Goal: Use online tool/utility: Utilize a website feature to perform a specific function

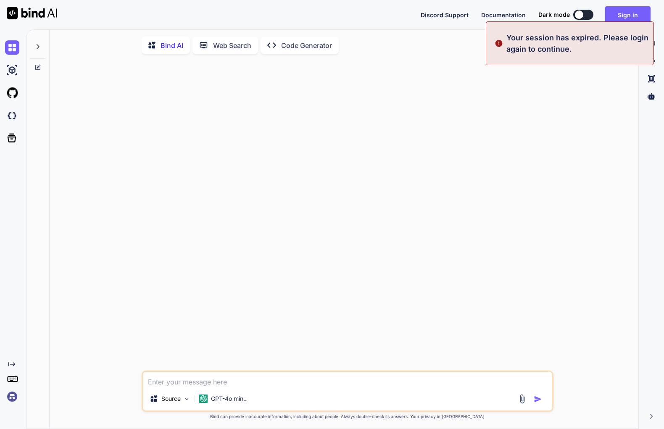
type textarea "x"
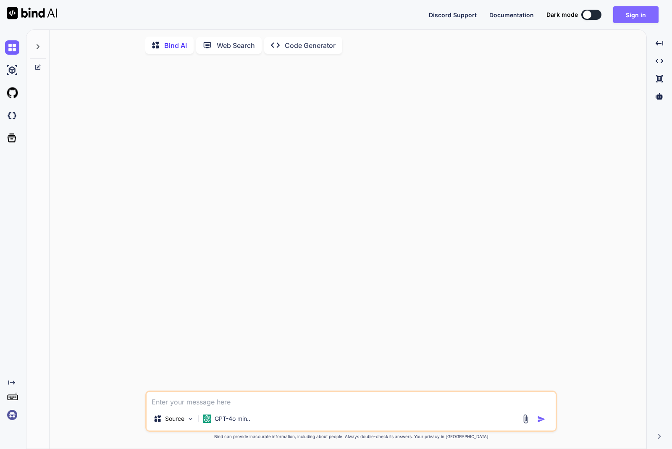
click at [639, 16] on button "Sign in" at bounding box center [635, 14] width 45 height 17
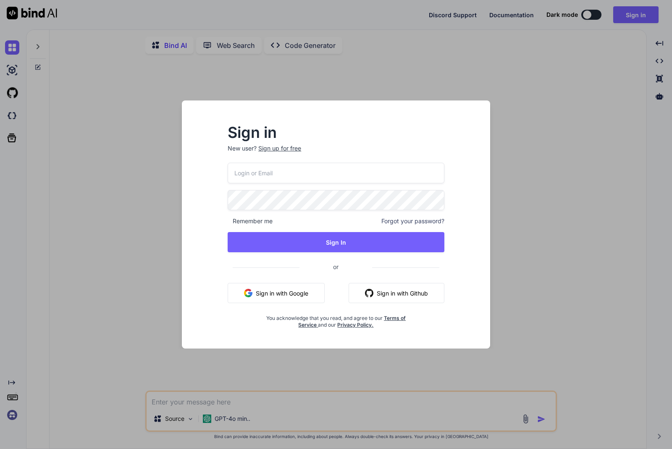
click at [324, 168] on input "email" at bounding box center [336, 173] width 217 height 21
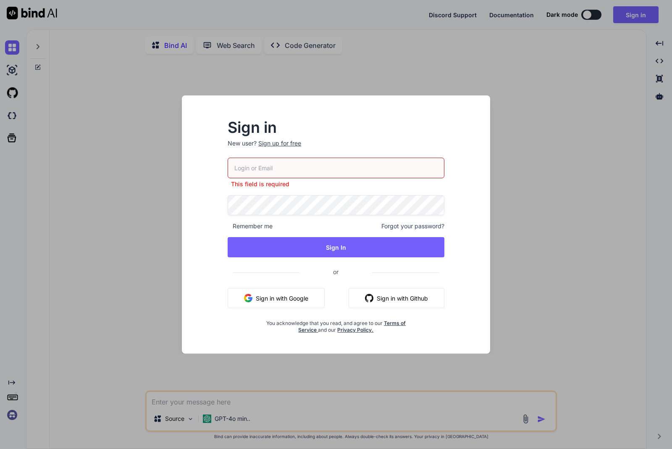
click at [276, 297] on button "Sign in with Google" at bounding box center [276, 298] width 97 height 20
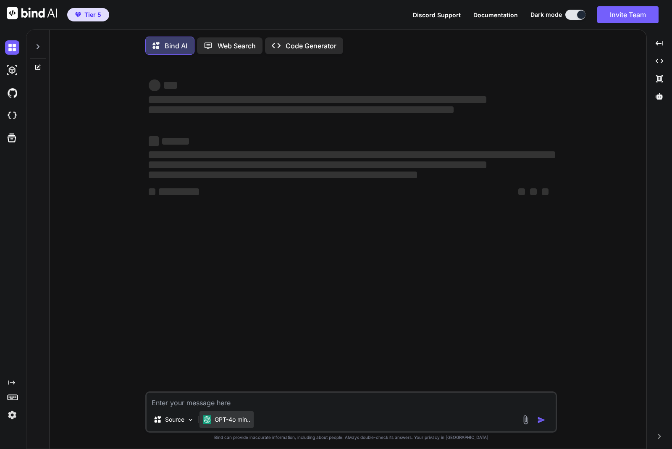
click at [234, 427] on div "GPT-4o min.." at bounding box center [227, 419] width 54 height 17
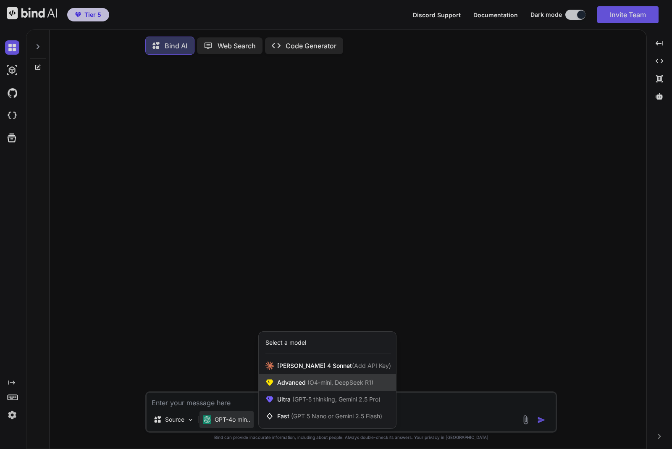
click at [303, 387] on span "Advanced (O4-mini, DeepSeek R1)" at bounding box center [325, 382] width 96 height 8
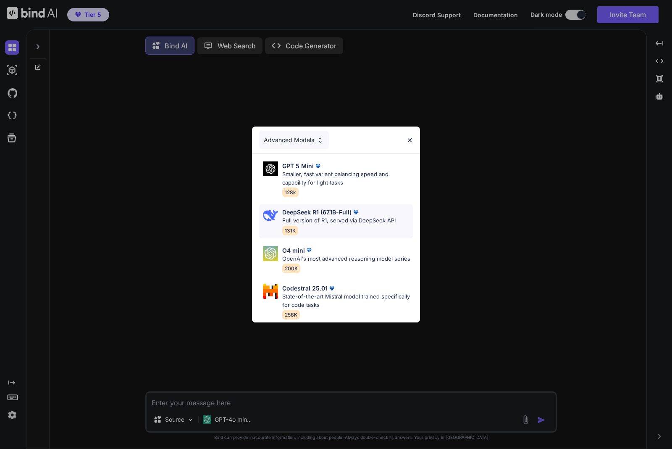
click at [326, 216] on p "Full version of R1, served via DeepSeek API" at bounding box center [338, 220] width 113 height 8
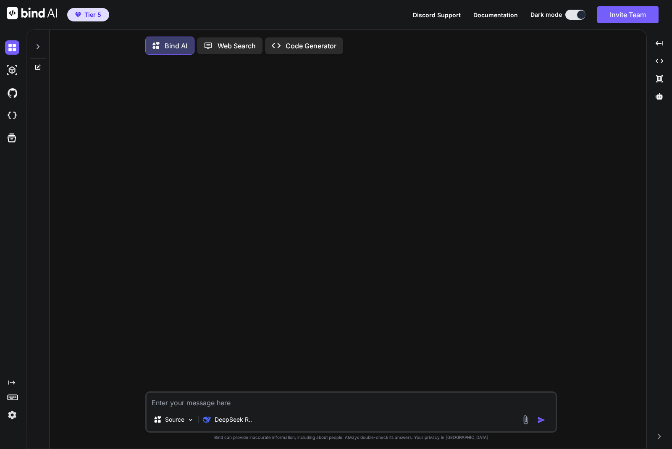
click at [212, 403] on textarea at bounding box center [351, 399] width 409 height 15
type textarea "que modelo eres"
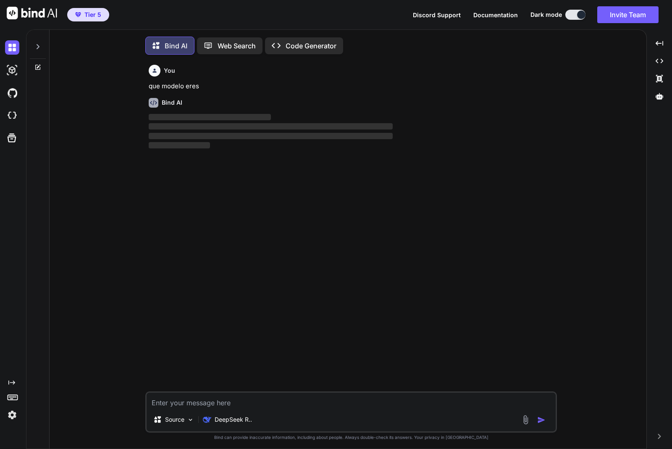
scroll to position [5, 0]
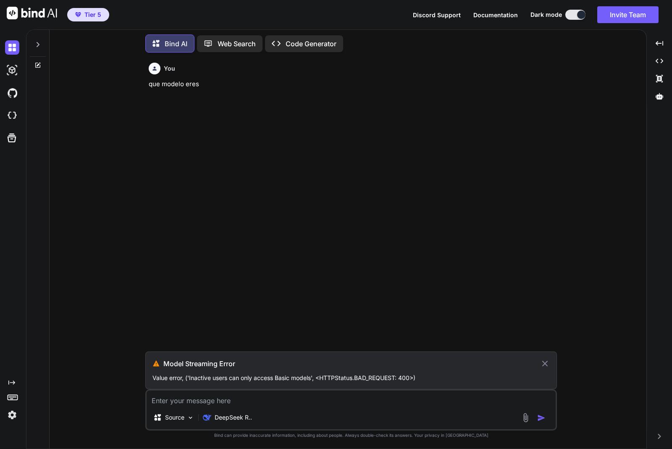
click at [10, 420] on img at bounding box center [12, 415] width 14 height 14
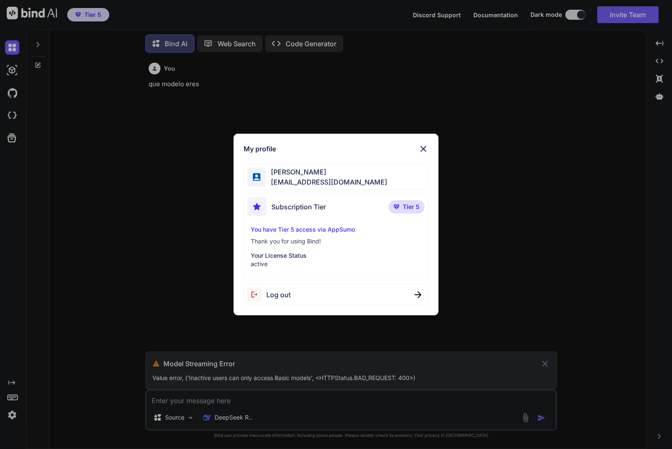
click at [418, 140] on div "My profile JOSE MIGUEL NASACORA nasacora@gmail.com Subscription Tier Tier 5 You…" at bounding box center [336, 225] width 205 height 182
click at [424, 144] on img at bounding box center [423, 149] width 10 height 10
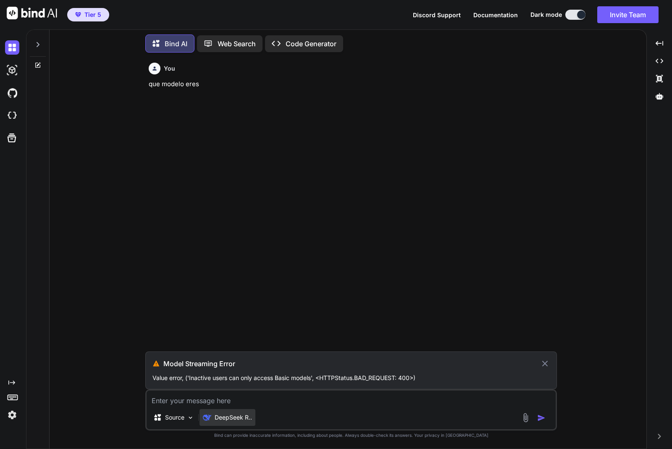
click at [232, 421] on p "DeepSeek R.." at bounding box center [233, 417] width 37 height 8
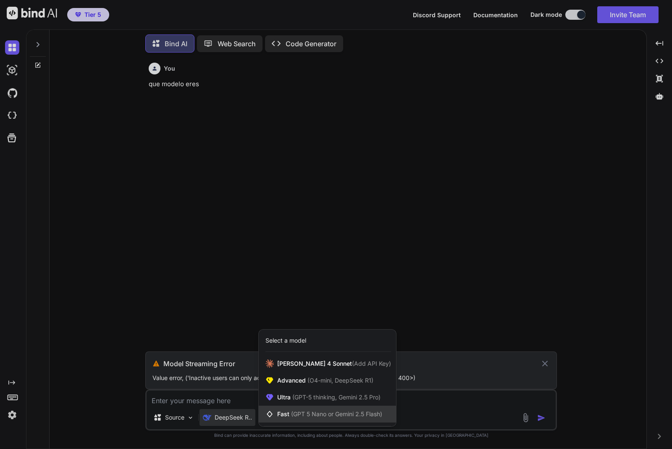
click at [339, 408] on div "Fast (GPT 5 Nano or Gemini 2.5 Flash)" at bounding box center [327, 413] width 137 height 17
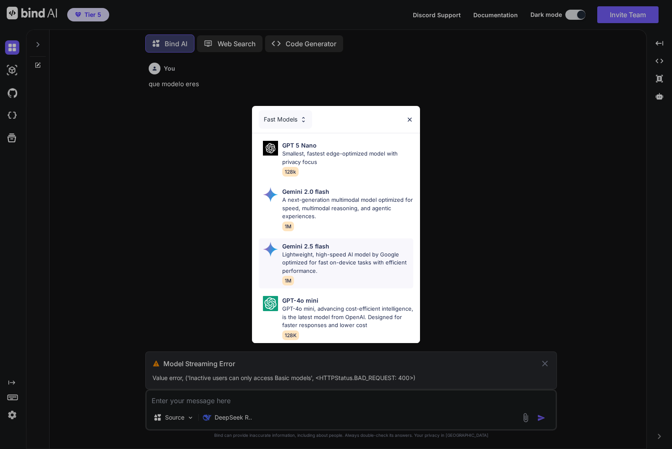
click at [351, 250] on p "Lightweight, high-speed AI model by Google optimized for fast on-device tasks w…" at bounding box center [347, 262] width 131 height 25
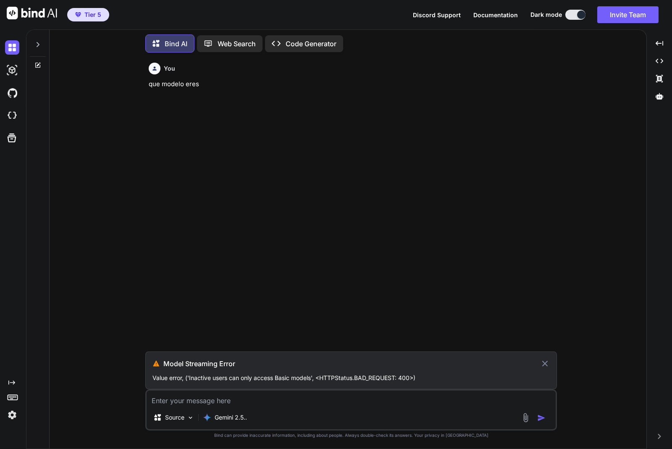
click at [261, 398] on textarea at bounding box center [351, 397] width 409 height 15
click at [276, 399] on textarea "convierte este texto a" at bounding box center [351, 397] width 409 height 15
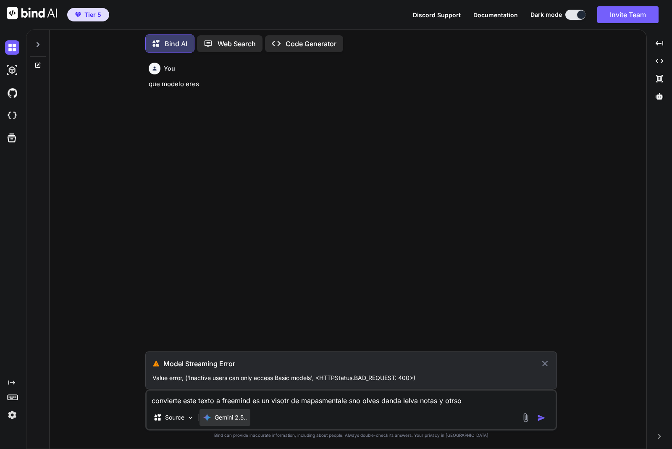
click at [218, 419] on p "Gemini 2.5.." at bounding box center [231, 417] width 32 height 8
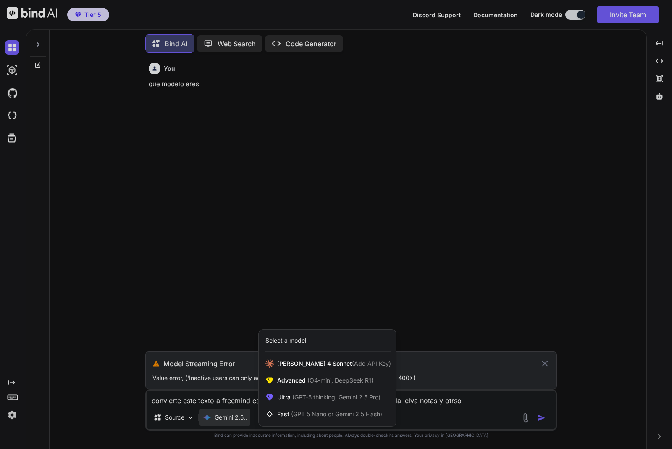
click at [412, 249] on div at bounding box center [336, 224] width 672 height 449
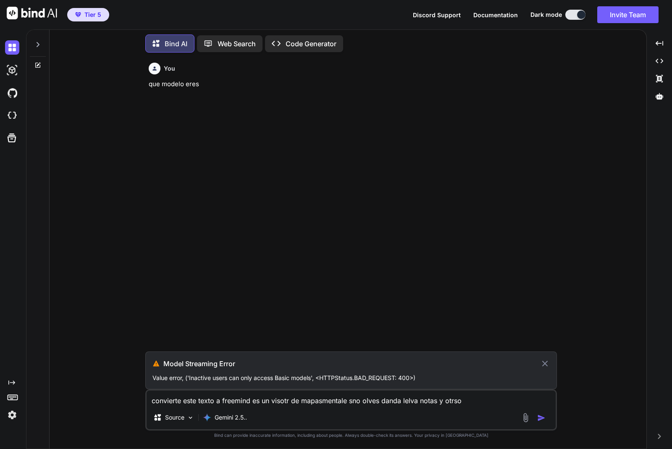
click at [482, 400] on textarea "convierte este texto a freemind es un visotr de mapasmentale sno olves danda le…" at bounding box center [351, 397] width 409 height 15
paste textarea "<map version="1.0.1"> <node TEXT="GUÍA: DEFINIR PROBLEMAS SIN CLASIFICAR"> <nod…"
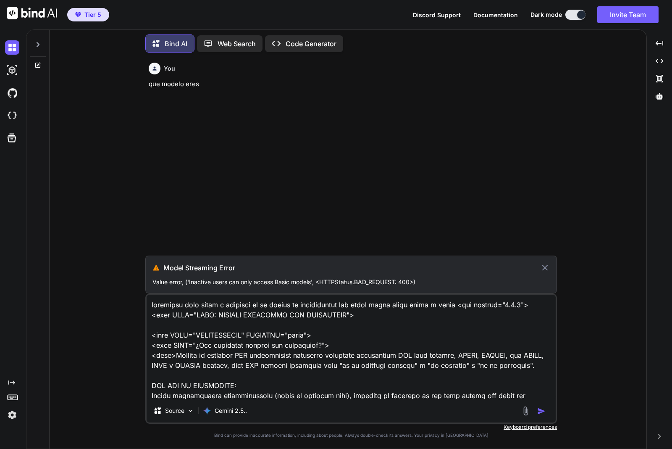
scroll to position [33951, 0]
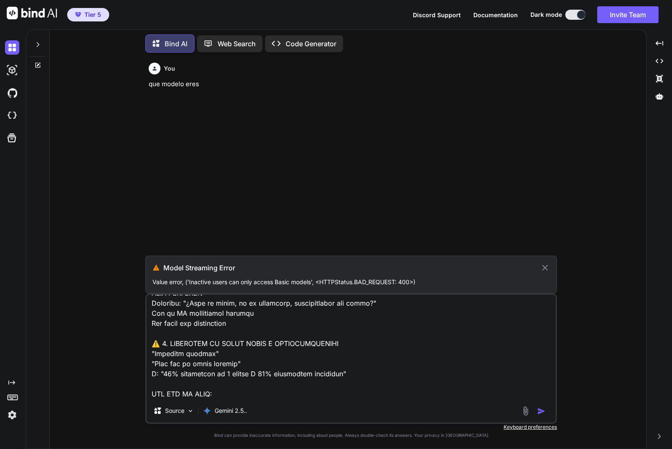
click at [311, 397] on textarea at bounding box center [351, 347] width 409 height 104
type textarea "convierte este texto a freemind es un visotr de mapasmentale sno olves danda le…"
click at [320, 386] on textarea at bounding box center [351, 347] width 409 height 104
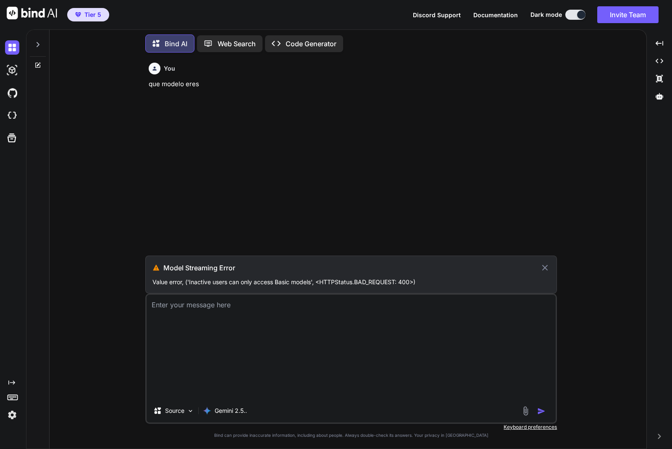
scroll to position [0, 0]
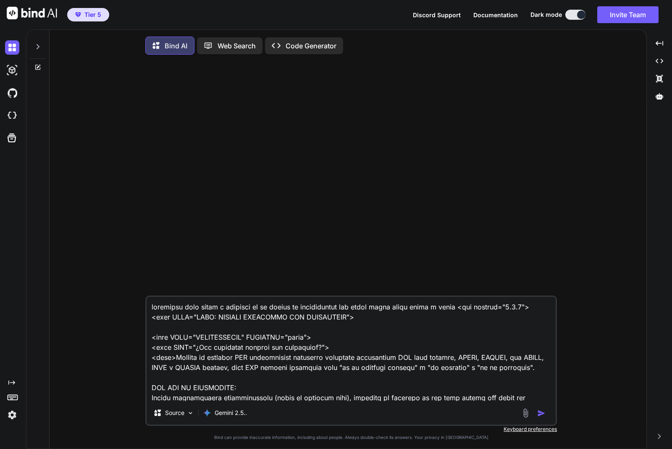
click at [542, 412] on img "button" at bounding box center [541, 413] width 8 height 8
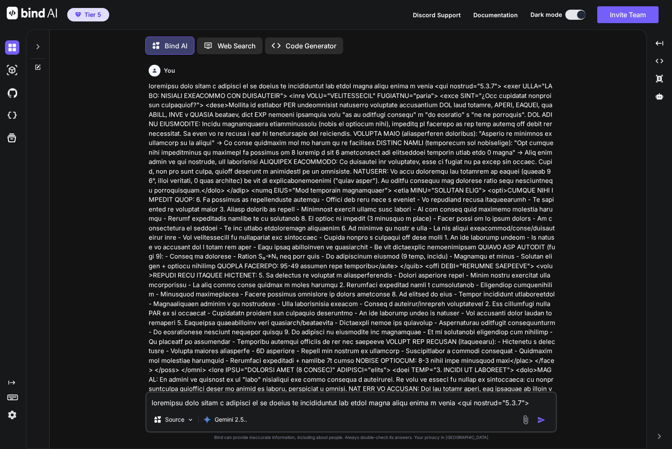
scroll to position [5, 0]
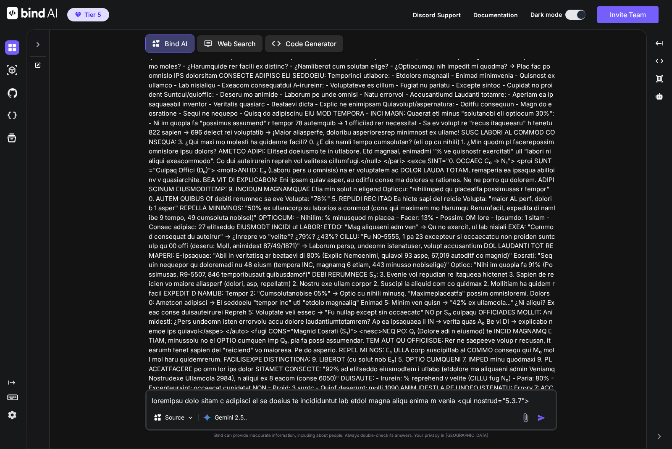
drag, startPoint x: 316, startPoint y: 324, endPoint x: 303, endPoint y: 305, distance: 22.9
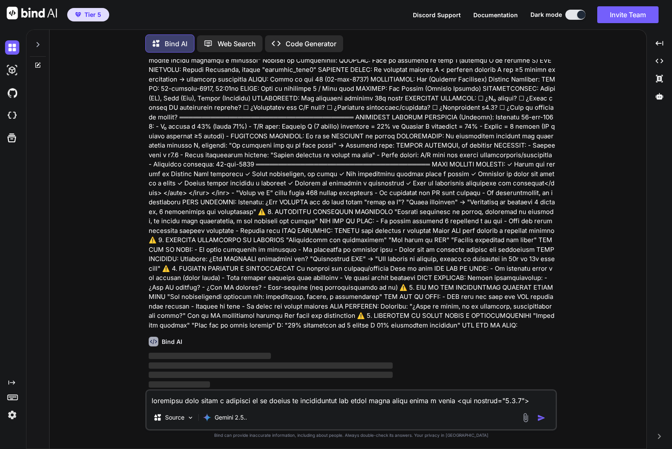
scroll to position [6849, 0]
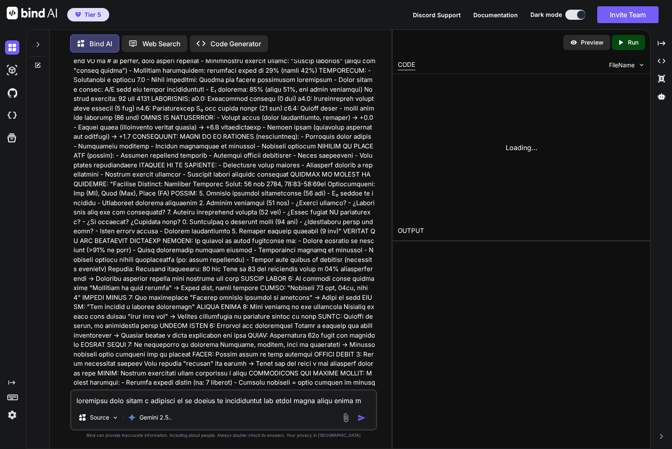
type textarea "x"
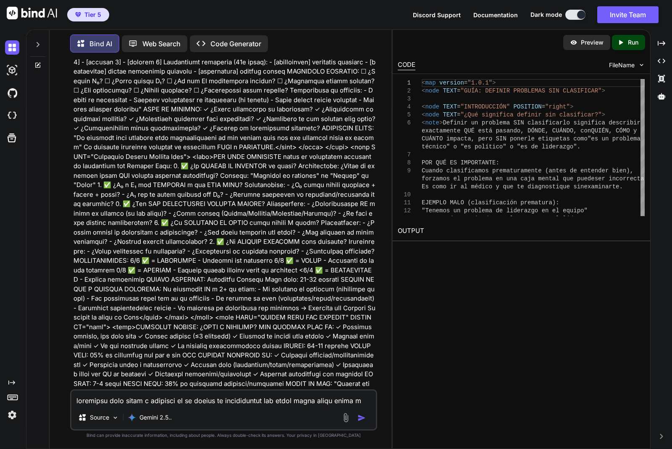
scroll to position [7321, 0]
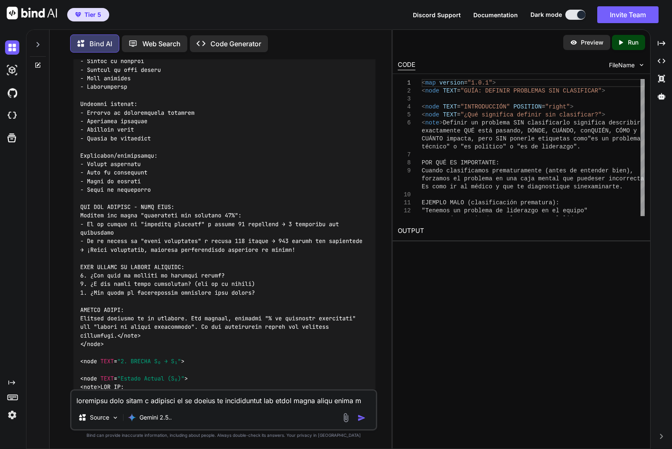
scroll to position [10919, 0]
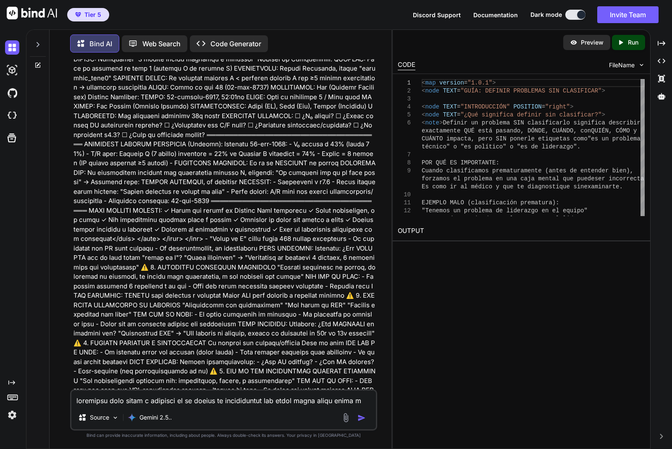
scroll to position [9475, 0]
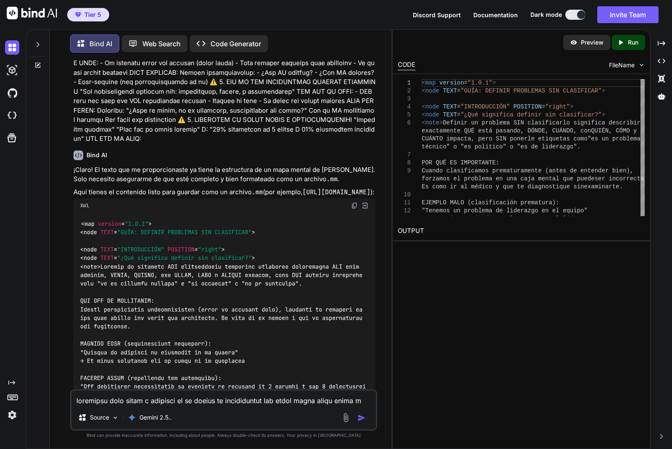
click at [355, 209] on img at bounding box center [354, 205] width 7 height 7
click at [255, 399] on textarea at bounding box center [223, 397] width 305 height 15
paste textarea "Error while parsing file:freemind.main.XMLParseException: XML Parse Exception d…"
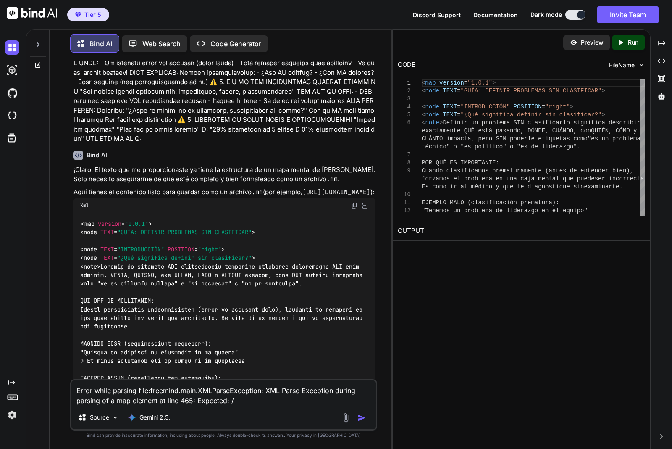
type textarea "Error while parsing file:freemind.main.XMLParseException: XML Parse Exception d…"
click at [358, 417] on img "button" at bounding box center [362, 417] width 8 height 8
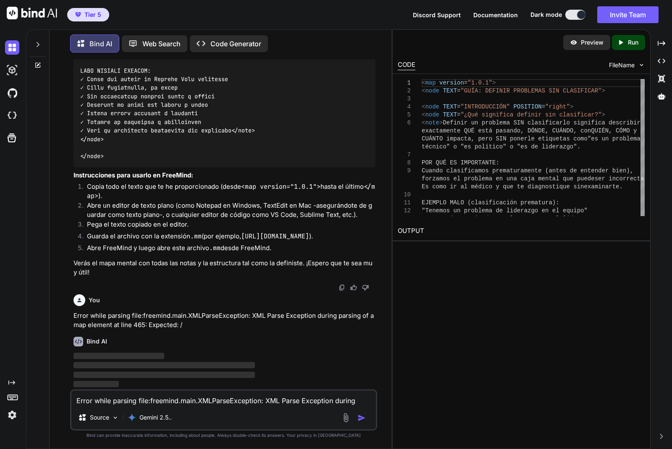
scroll to position [39273, 0]
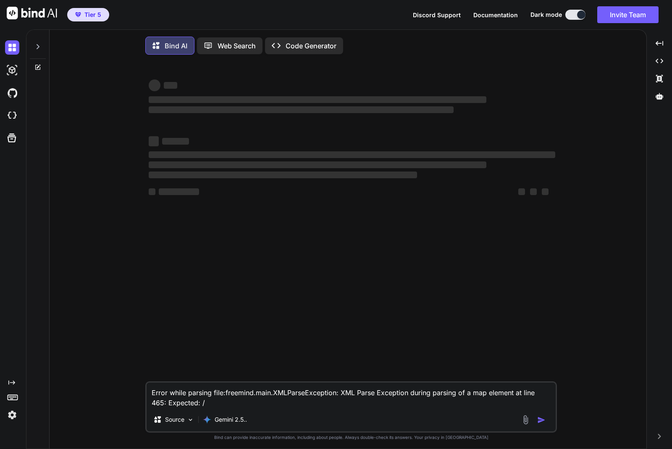
type textarea "x"
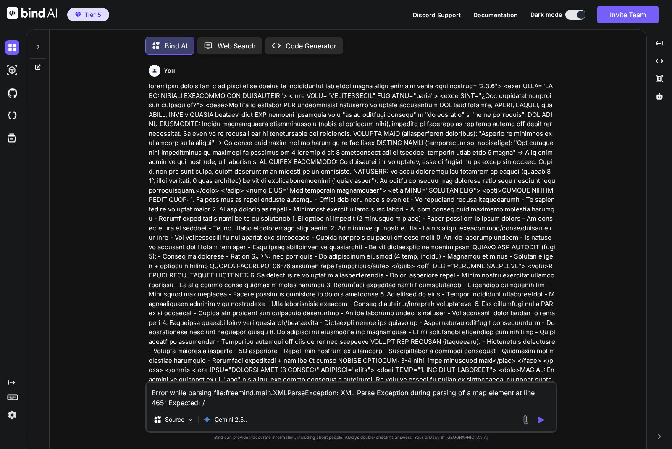
type textarea "x"
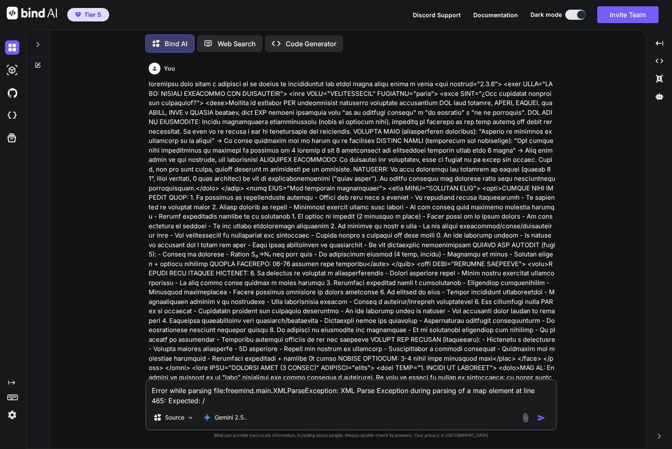
click at [505, 13] on span "Documentation" at bounding box center [496, 14] width 45 height 7
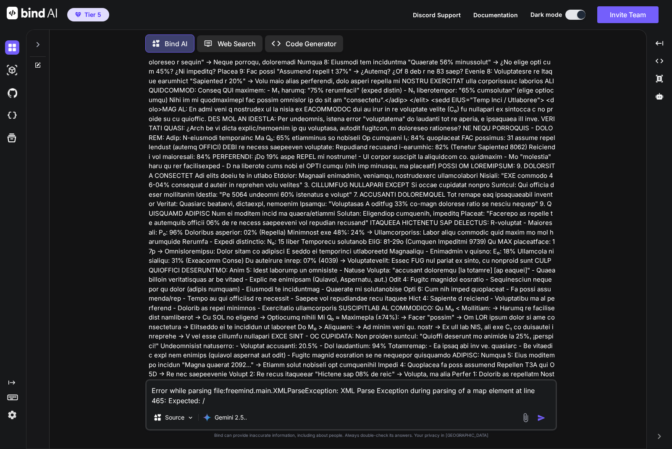
scroll to position [998, 0]
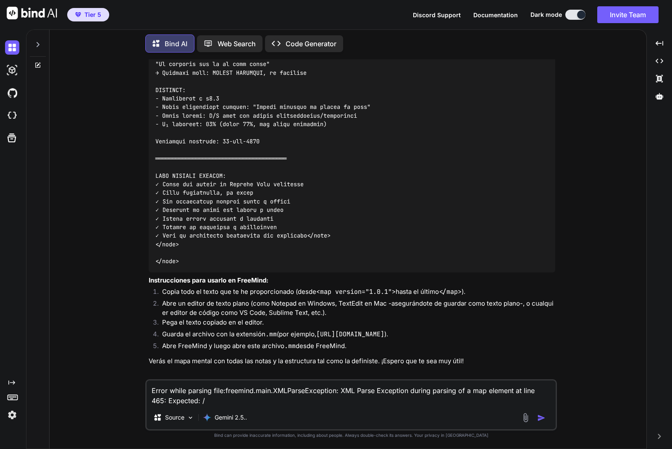
scroll to position [35762, 0]
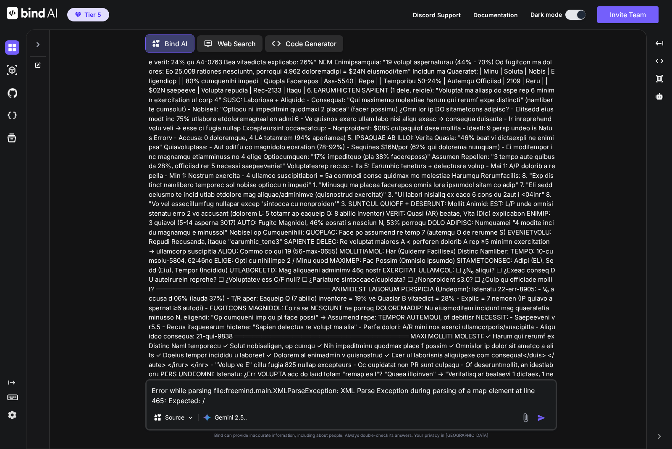
scroll to position [6929, 0]
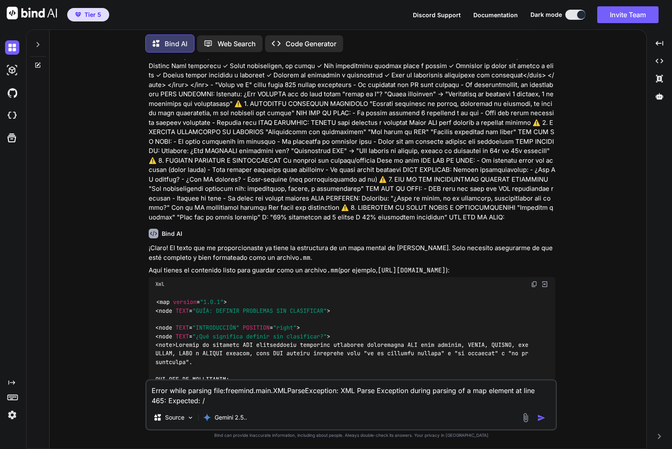
click at [540, 414] on img "button" at bounding box center [541, 417] width 8 height 8
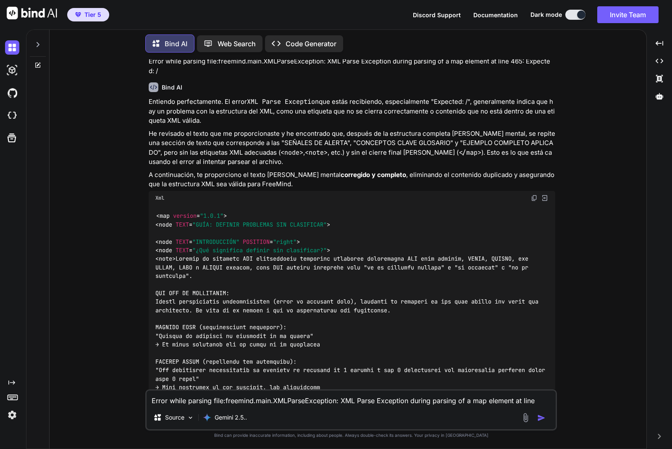
scroll to position [36269, 0]
click at [531, 201] on img at bounding box center [534, 198] width 7 height 7
click at [276, 398] on textarea "Error while parsing file:freemind.main.XMLParseException: XML Parse Exception d…" at bounding box center [351, 397] width 409 height 15
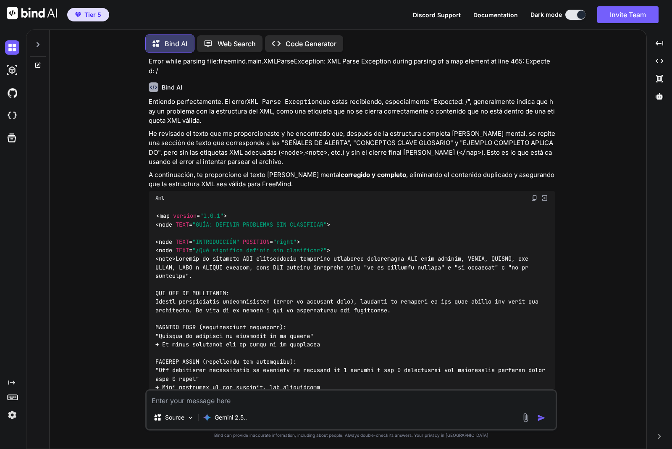
paste textarea "Error while parsing file:freemind.main.XMLParseException: XML Parse Exception d…"
type textarea "Error while parsing file:freemind.main.XMLParseException: XML Parse Exception d…"
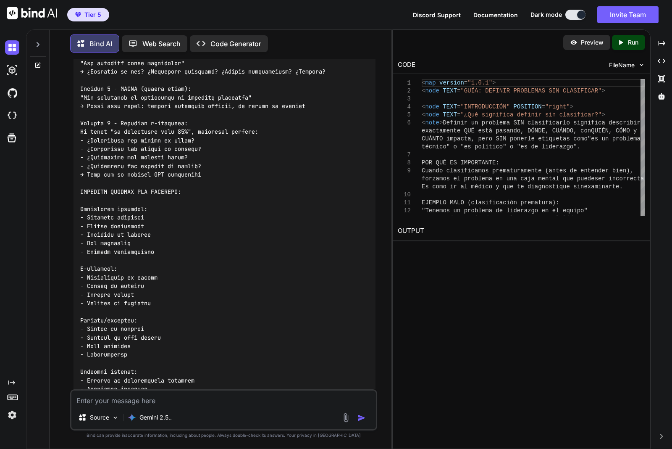
scroll to position [44585, 0]
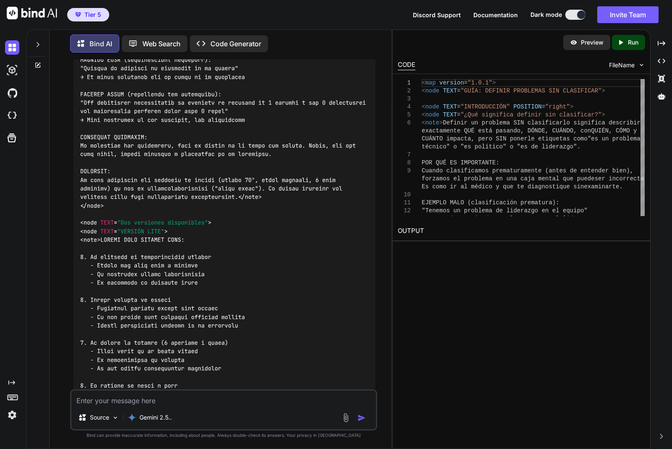
scroll to position [43141, 0]
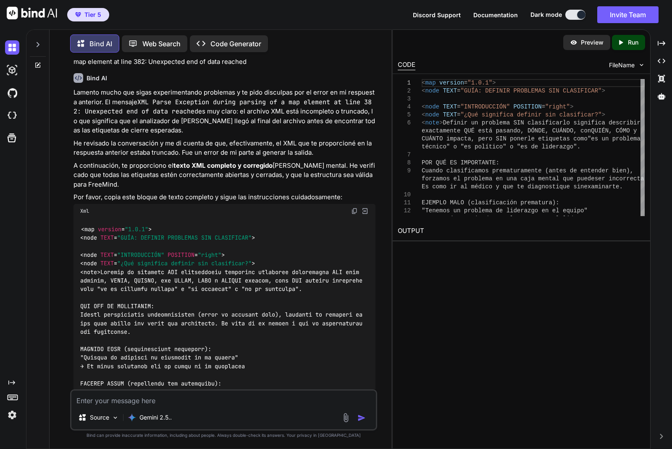
click at [353, 214] on img at bounding box center [354, 211] width 7 height 7
click at [229, 402] on textarea at bounding box center [223, 397] width 305 height 15
paste textarea "Error while parsing file:freemind.main.XMLParseException: XML Parse Exception d…"
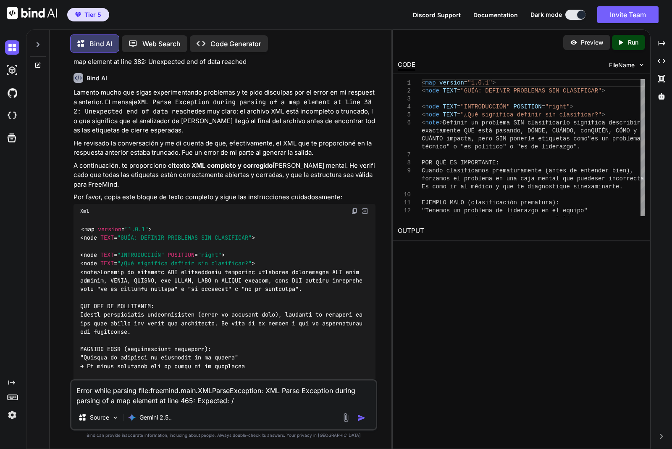
type textarea "Error while parsing file:freemind.main.XMLParseException: XML Parse Exception d…"
click at [358, 421] on img "button" at bounding box center [362, 417] width 8 height 8
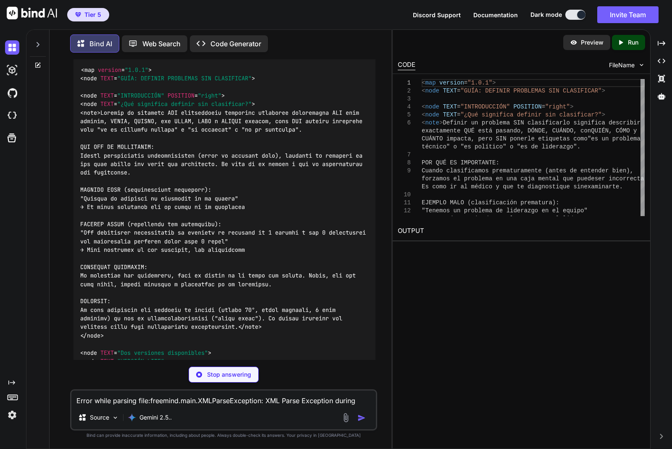
scroll to position [73602, 0]
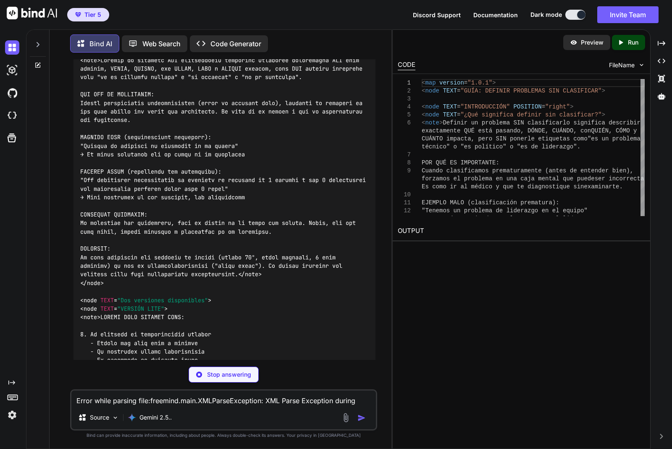
click at [139, 403] on textarea "Error while parsing file:freemind.main.XMLParseException: XML Parse Exception d…" at bounding box center [223, 397] width 305 height 15
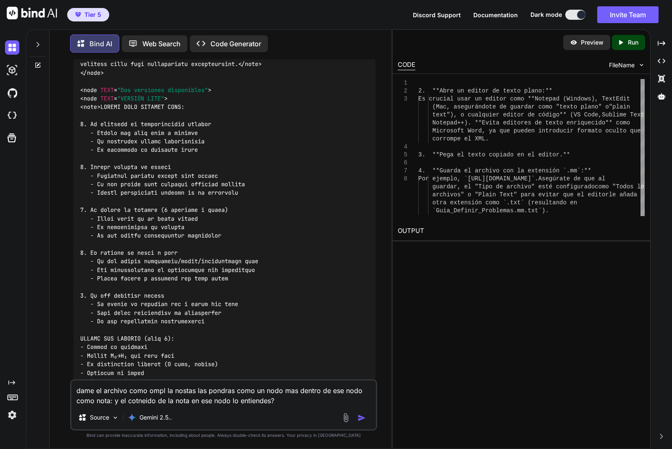
scroll to position [73550, 0]
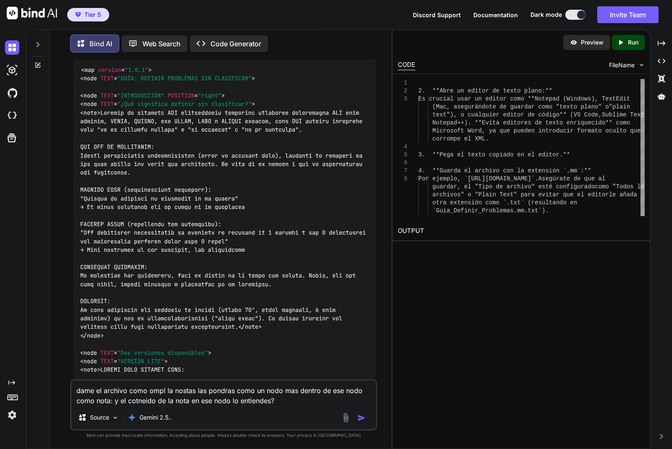
click at [353, 55] on img at bounding box center [354, 51] width 7 height 7
click at [286, 399] on textarea "dame el archivo como ompl la nostas las pondras como un nodo mas dentro de ese …" at bounding box center [223, 392] width 305 height 25
drag, startPoint x: 164, startPoint y: 391, endPoint x: 152, endPoint y: 390, distance: 11.8
click at [152, 390] on textarea "dame el archivo como ompl la nostas las pondras como un nodo mas dentro de ese …" at bounding box center [223, 392] width 305 height 25
type textarea "dame el archivo como opml la nostas las pondras como un nodo mas dentro de ese …"
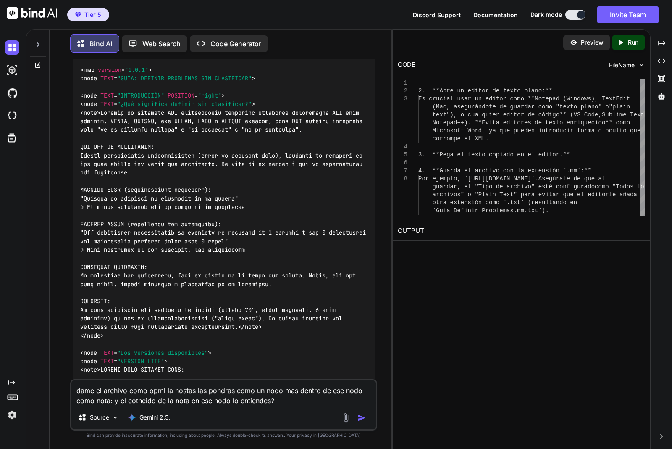
click at [365, 418] on img "button" at bounding box center [362, 417] width 8 height 8
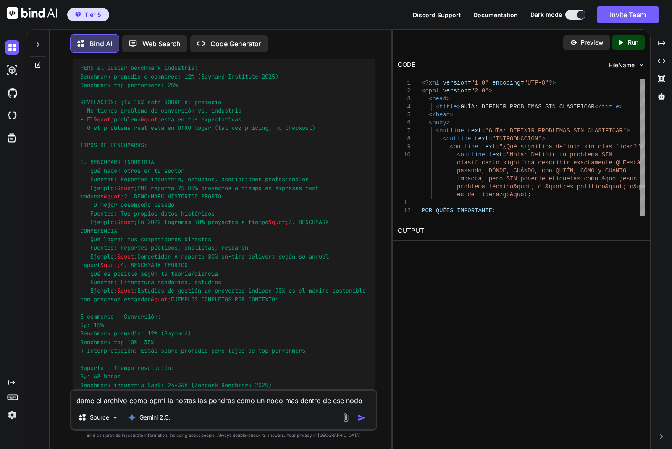
scroll to position [106403, 0]
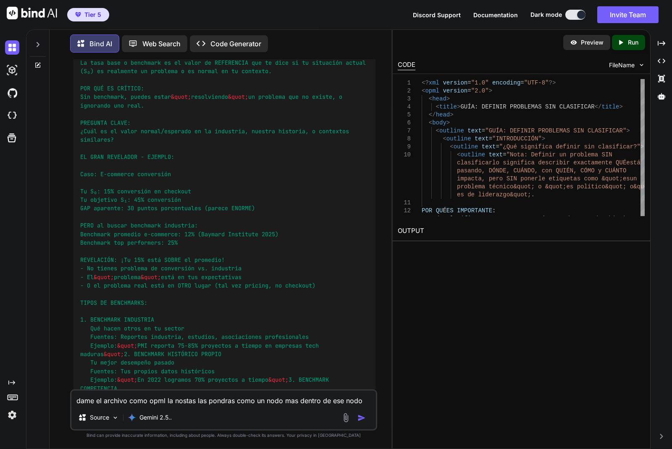
drag, startPoint x: 323, startPoint y: 176, endPoint x: 308, endPoint y: 167, distance: 17.6
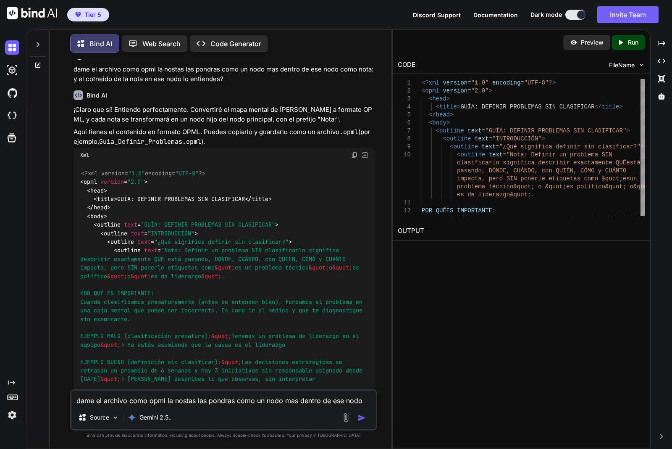
scroll to position [103514, 0]
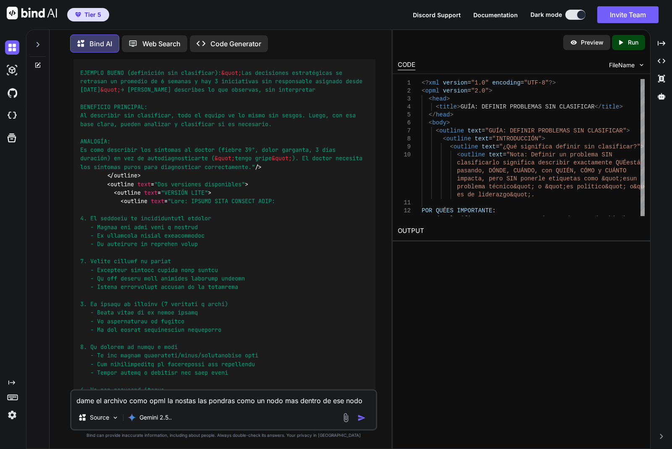
click at [120, 400] on textarea "dame el archivo como opml la nostas las pondras como un nodo mas dentro de ese …" at bounding box center [223, 397] width 305 height 15
type textarea "ya esta bie no fuciona da erorew sabe shacelo si o no"
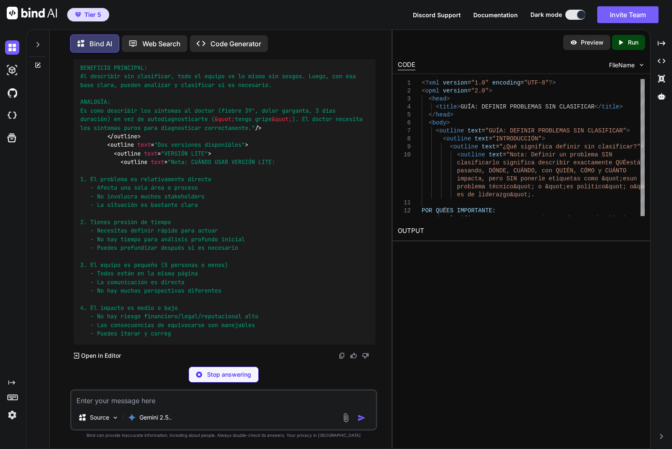
scroll to position [133337, 0]
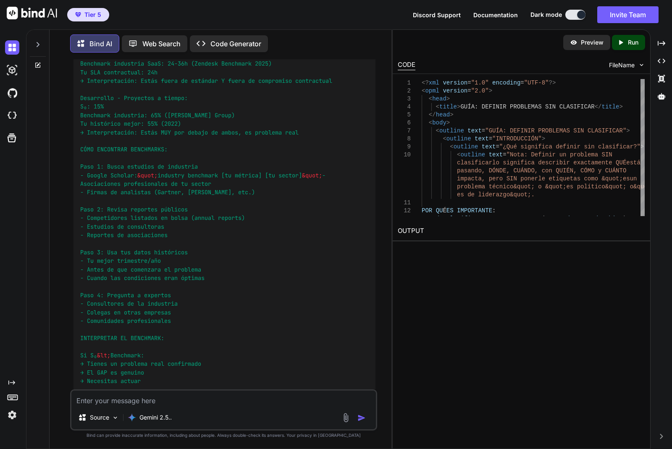
drag, startPoint x: 356, startPoint y: 137, endPoint x: 335, endPoint y: 141, distance: 20.9
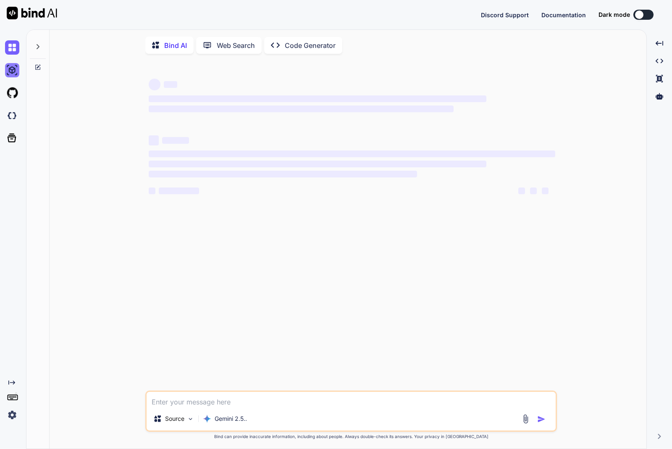
click at [12, 73] on img at bounding box center [12, 70] width 14 height 14
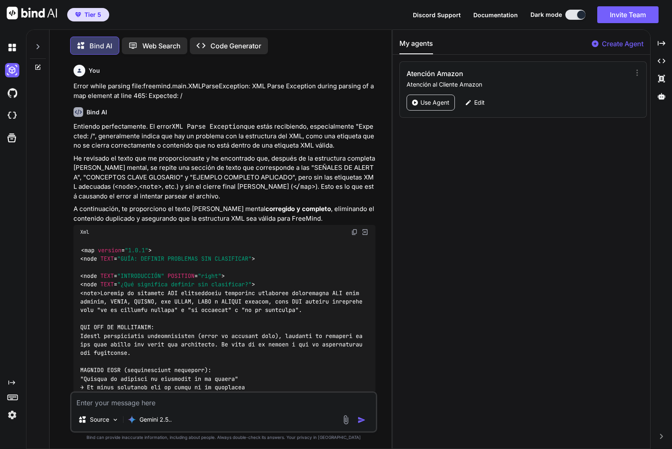
type textarea "x"
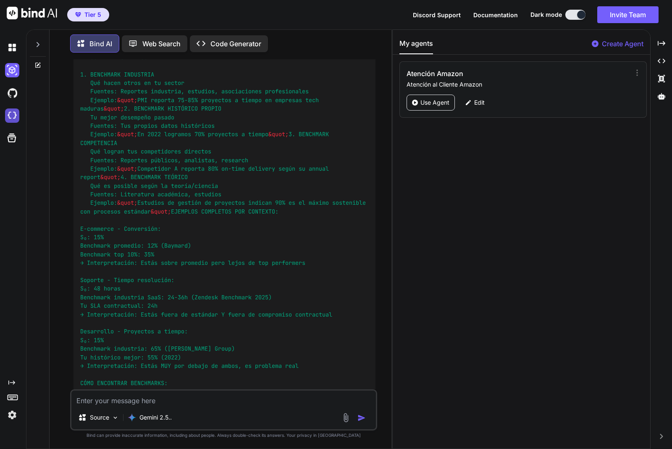
click at [13, 116] on img at bounding box center [12, 115] width 14 height 14
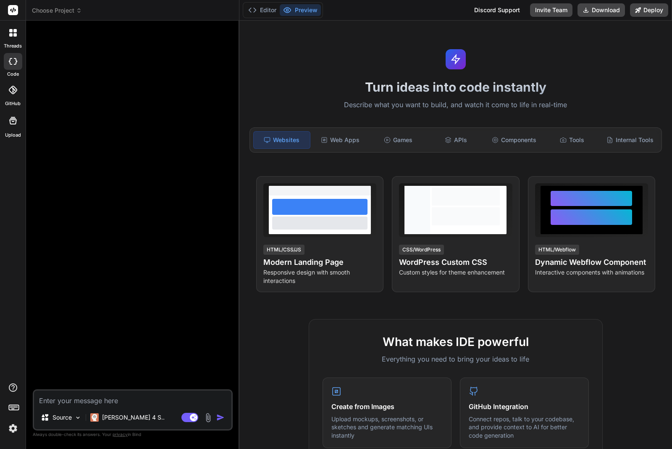
click at [204, 154] on div at bounding box center [133, 208] width 198 height 362
click at [70, 10] on span "Choose Project" at bounding box center [57, 10] width 50 height 8
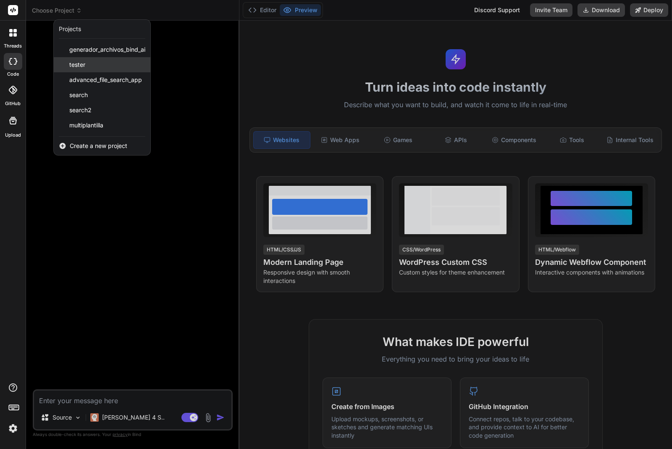
click at [131, 66] on div "tester" at bounding box center [102, 64] width 97 height 15
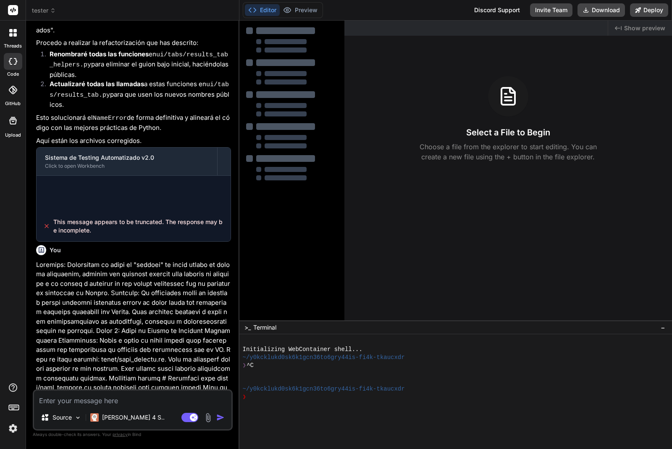
scroll to position [2276, 0]
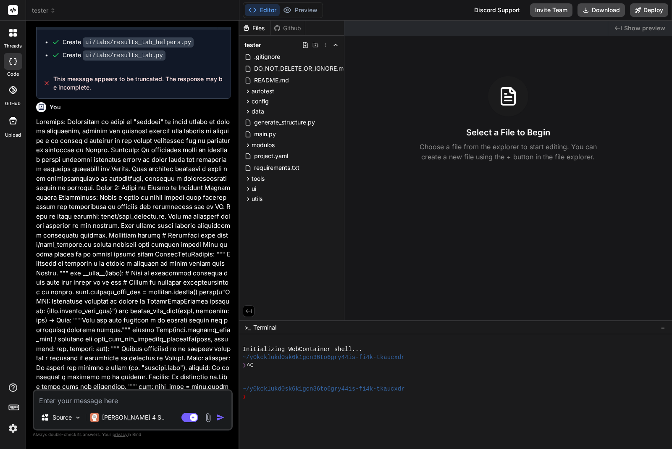
click at [51, 11] on icon at bounding box center [53, 11] width 6 height 6
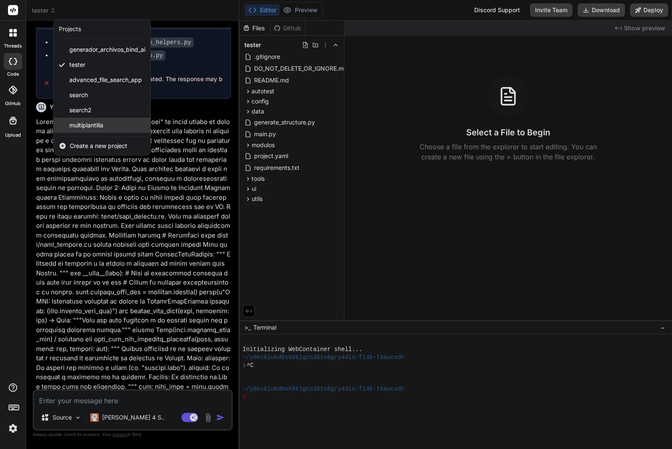
click at [119, 122] on div "multiplantilla" at bounding box center [102, 125] width 97 height 15
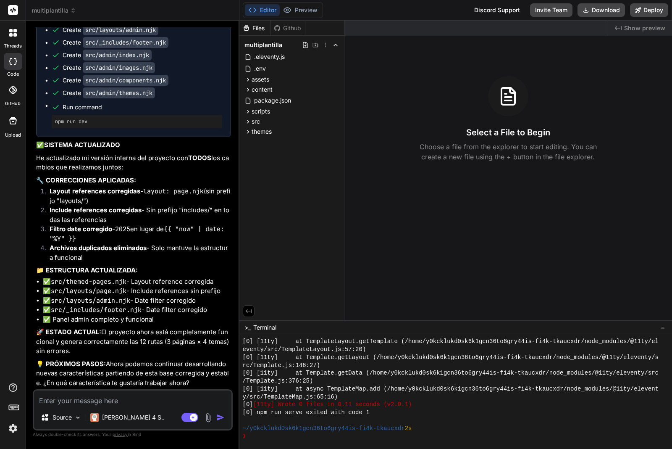
scroll to position [7188, 0]
click at [248, 132] on icon at bounding box center [248, 131] width 7 height 7
click at [253, 150] on icon at bounding box center [255, 152] width 7 height 7
click at [253, 195] on icon at bounding box center [255, 198] width 7 height 7
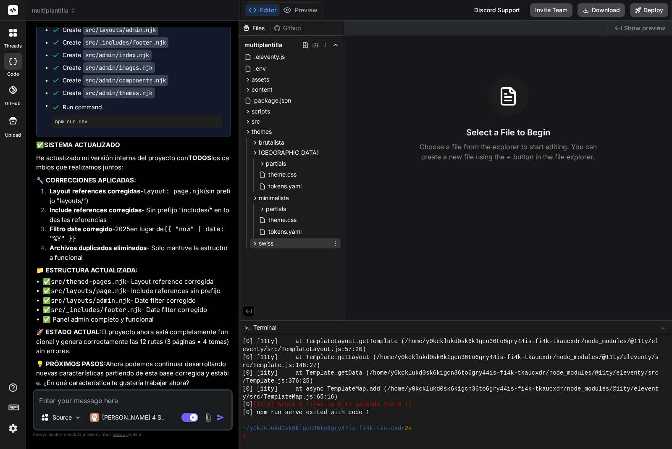
click at [255, 244] on icon at bounding box center [255, 243] width 2 height 3
click at [140, 400] on textarea at bounding box center [132, 397] width 197 height 15
type textarea "x"
type textarea "a"
type textarea "x"
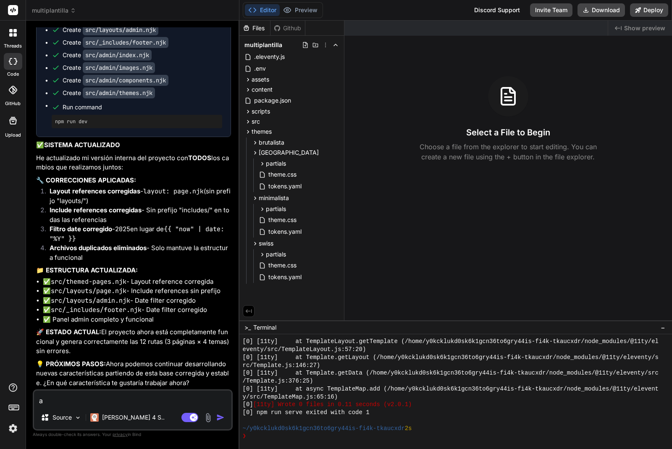
type textarea "añ"
type textarea "x"
type textarea "[PERSON_NAME]"
type textarea "x"
type textarea "añad"
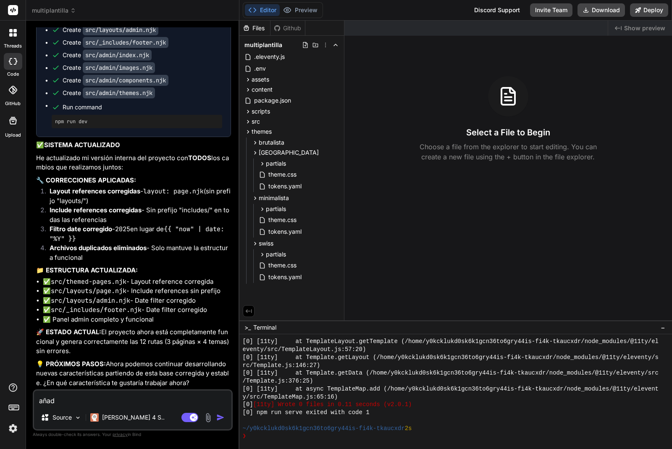
type textarea "x"
type textarea "añade"
type textarea "x"
type textarea "añade"
type textarea "x"
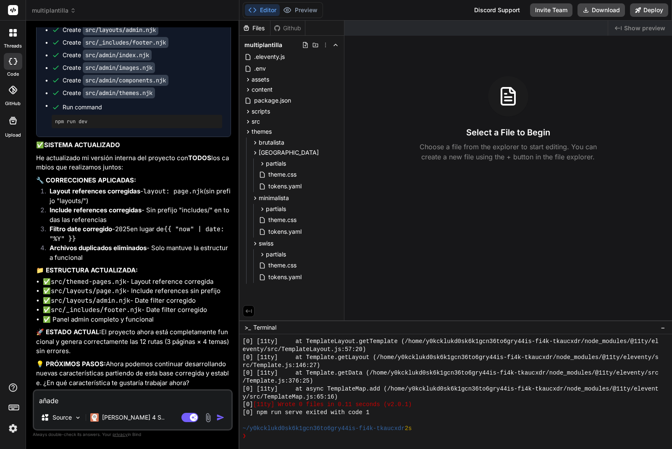
type textarea "añade u"
type textarea "x"
type textarea "añade un"
type textarea "x"
type textarea "añade un"
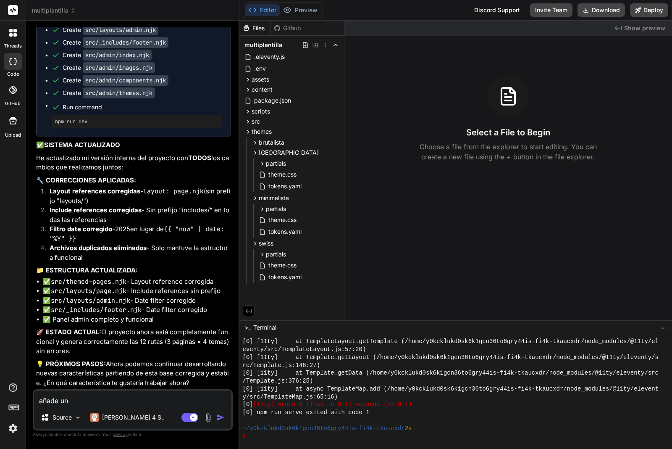
type textarea "x"
type textarea "añade un t"
type textarea "x"
type textarea "añade un te"
type textarea "x"
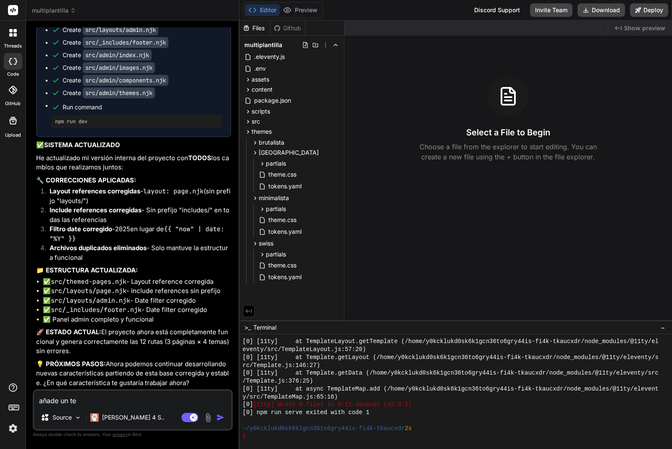
type textarea "añade un tem"
type textarea "x"
type textarea "añade un tema"
type textarea "x"
type textarea "añade un tema"
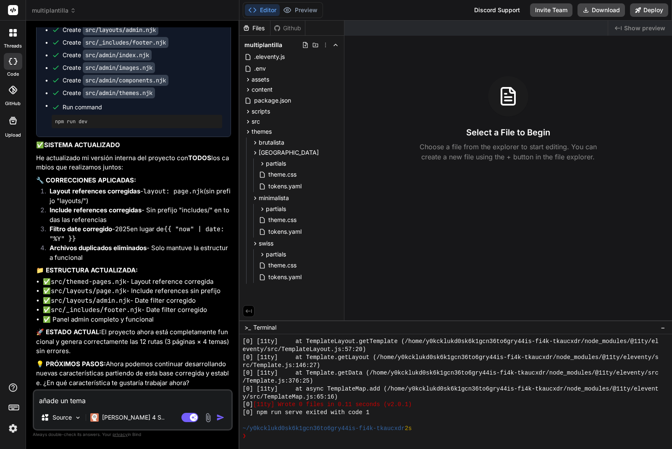
type textarea "x"
type textarea "añade un tema n"
type textarea "x"
type textarea "añade un tema nu"
type textarea "x"
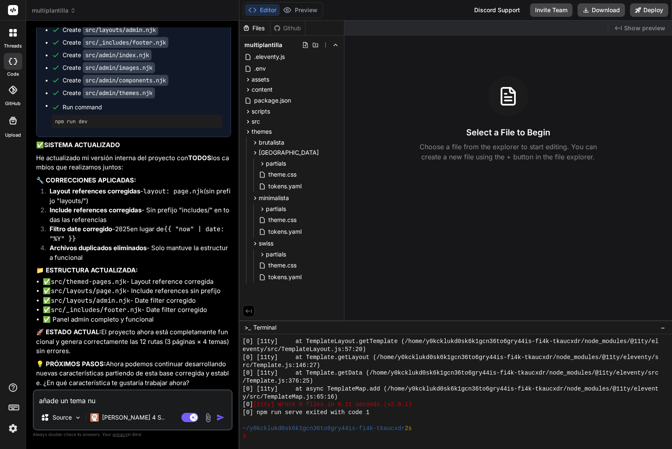
type textarea "añade un tema nue"
type textarea "x"
type textarea "añade un tema nuev"
type textarea "x"
type textarea "añade un tema nuevo"
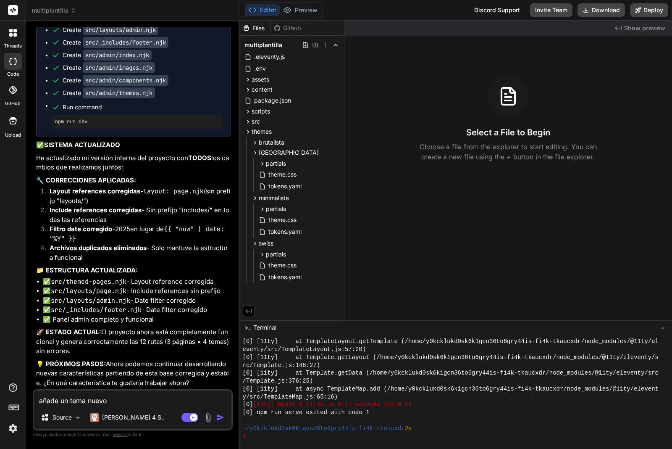
type textarea "x"
type textarea "añade un tema nuevo"
type textarea "x"
type textarea "añade un tema nuevo c"
type textarea "x"
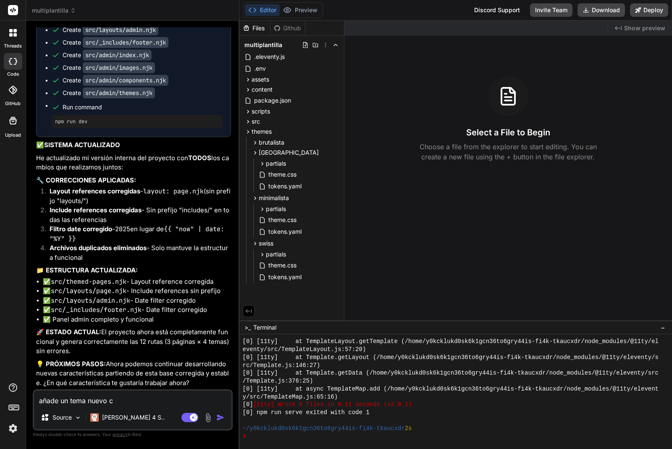
type textarea "añade un tema nuevo co"
type textarea "x"
type textarea "añade un tema nuevo con"
type textarea "x"
type textarea "añade un tema nuevo conu"
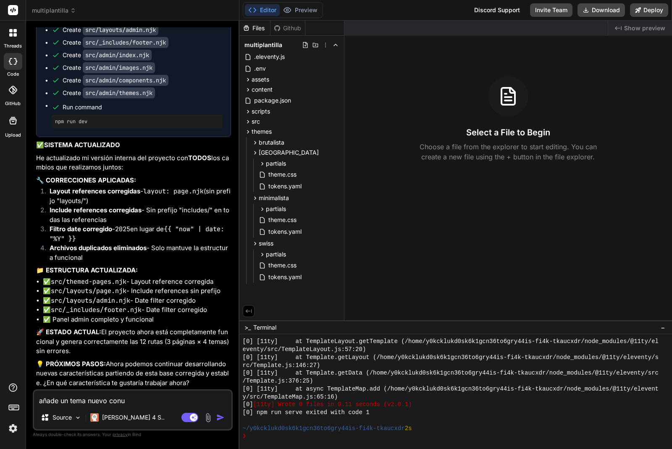
type textarea "x"
type textarea "añade un tema nuevo conun"
type textarea "x"
type textarea "añade un tema nuevo conun"
type textarea "x"
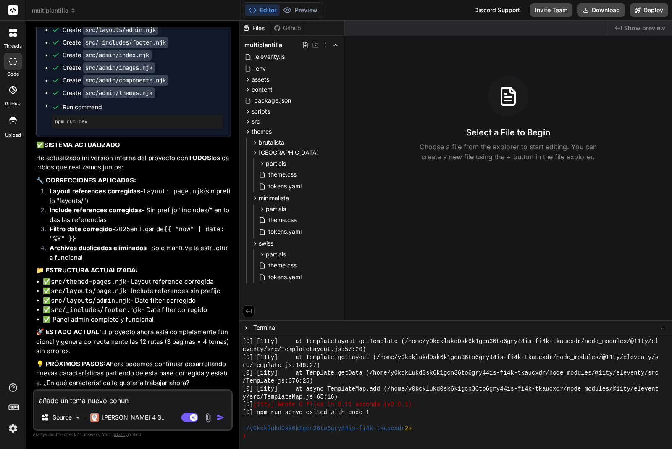
type textarea "añade un tema nuevo conun e"
type textarea "x"
type textarea "añade un tema nuevo conun es"
type textarea "x"
type textarea "añade un tema nuevo conun est"
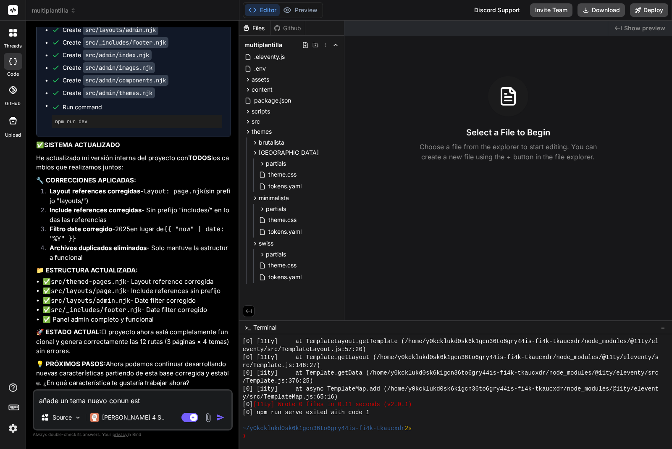
type textarea "x"
type textarea "añade un tema nuevo conun esti"
type textarea "x"
type textarea "añade un tema nuevo conun estil"
type textarea "x"
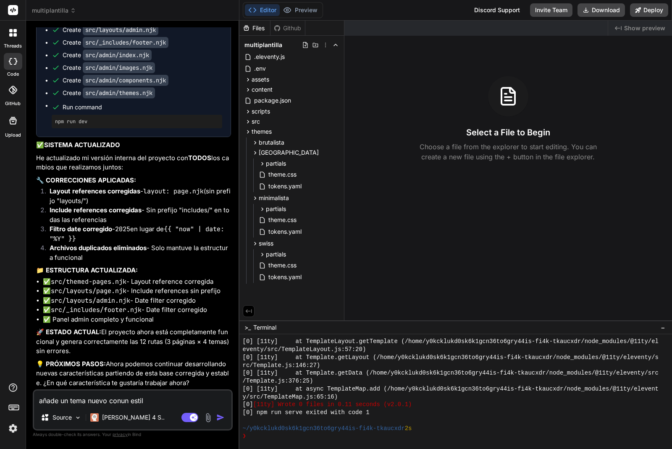
type textarea "añade un tema nuevo conun estilo"
type textarea "x"
type textarea "añade un tema nuevo conun estilo"
type textarea "x"
type textarea "añade un tema nuevo conun estilo d"
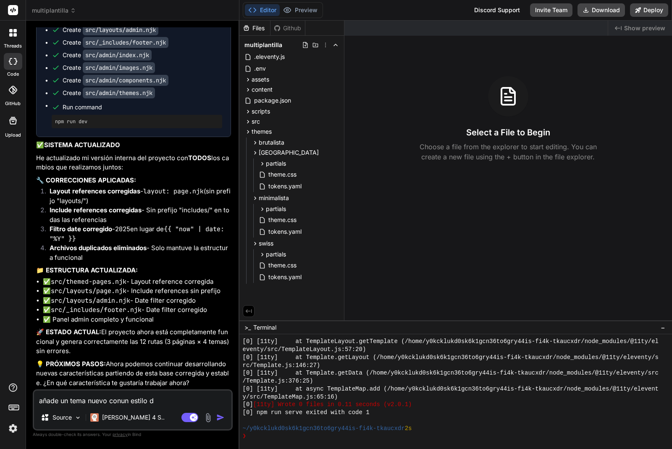
type textarea "x"
type textarea "añade un tema nuevo conun estilo di"
type textarea "x"
type textarea "añade un tema nuevo conun estilo dif"
type textarea "x"
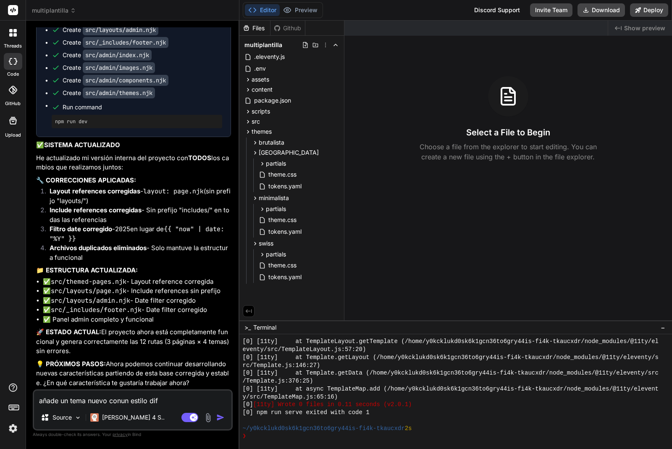
type textarea "añade un tema nuevo conun estilo dife"
type textarea "x"
type textarea "añade un tema nuevo conun estilo difer"
type textarea "x"
type textarea "añade un tema nuevo conun estilo difere"
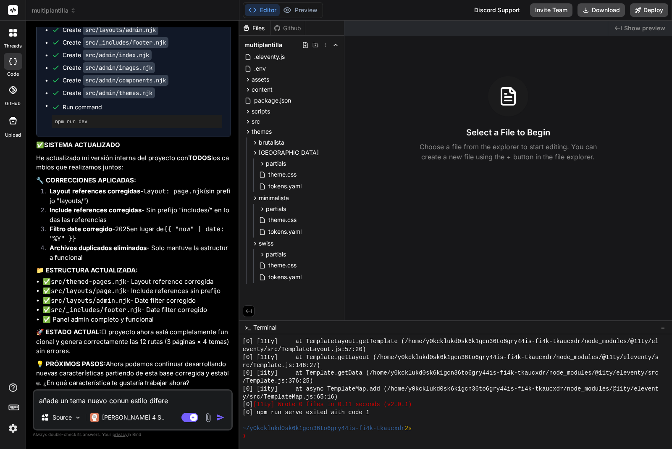
type textarea "x"
type textarea "añade un tema nuevo conun estilo diferet"
type textarea "x"
type textarea "añade un tema nuevo conun estilo diferetn"
type textarea "x"
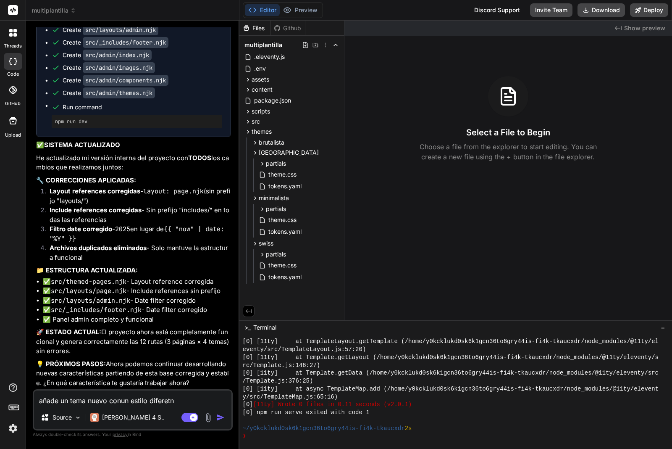
type textarea "añade un tema nuevo conun estilo diferetne"
type textarea "x"
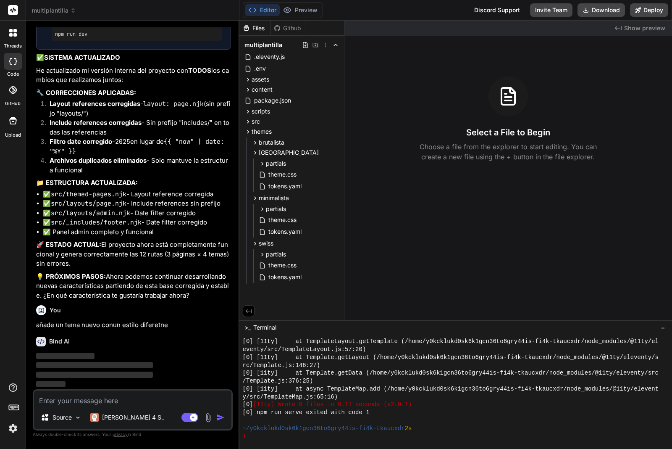
scroll to position [7275, 0]
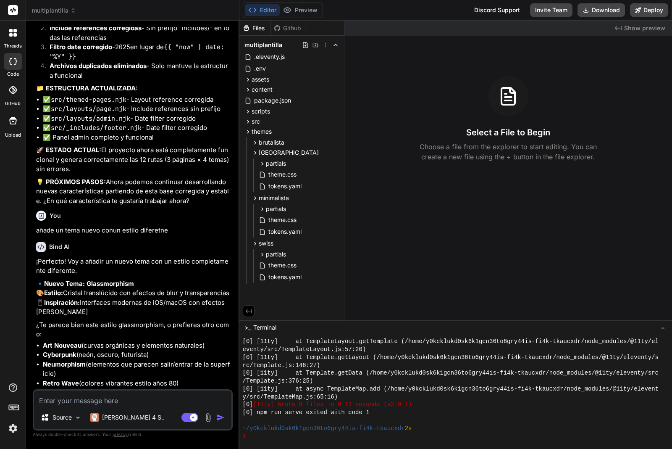
type textarea "x"
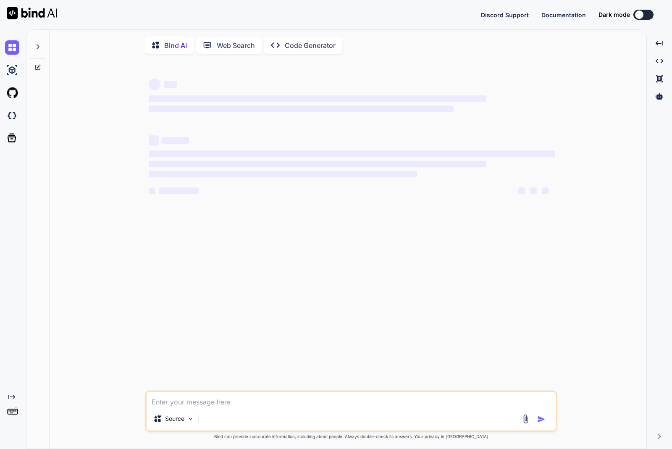
type textarea "x"
